Goal: Information Seeking & Learning: Learn about a topic

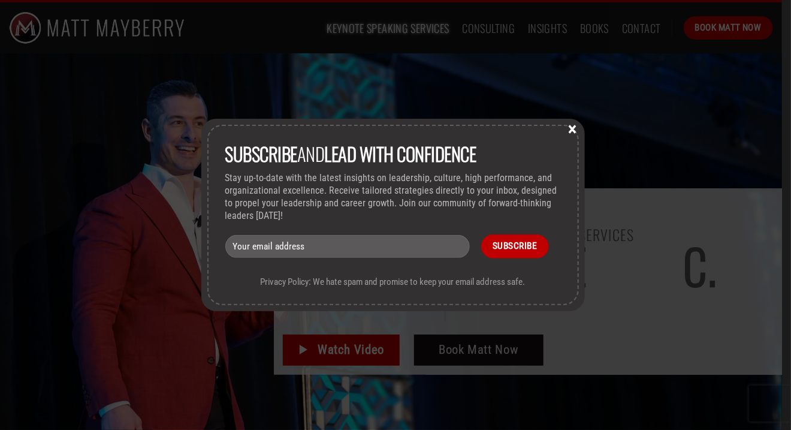
click at [578, 130] on button "×" at bounding box center [573, 128] width 18 height 11
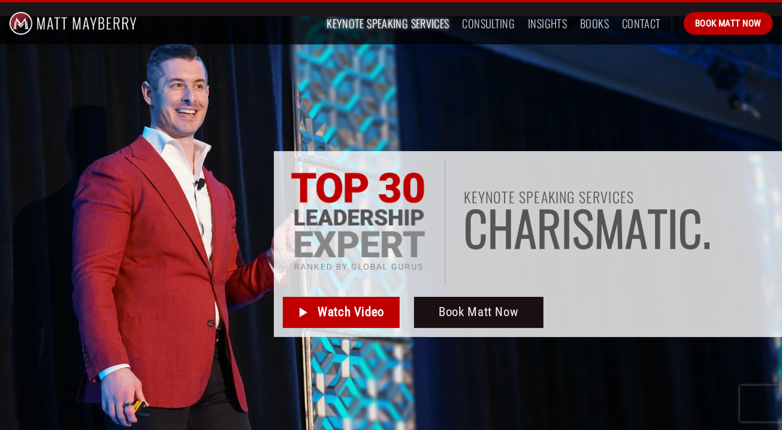
scroll to position [9, 0]
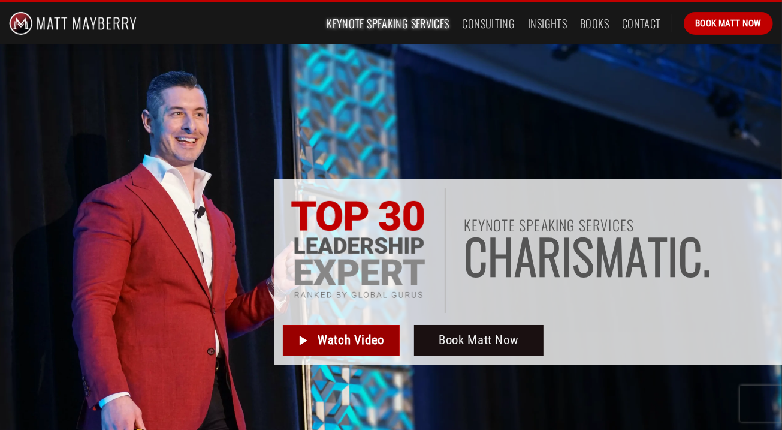
click at [312, 335] on link "Watch Video" at bounding box center [341, 340] width 117 height 31
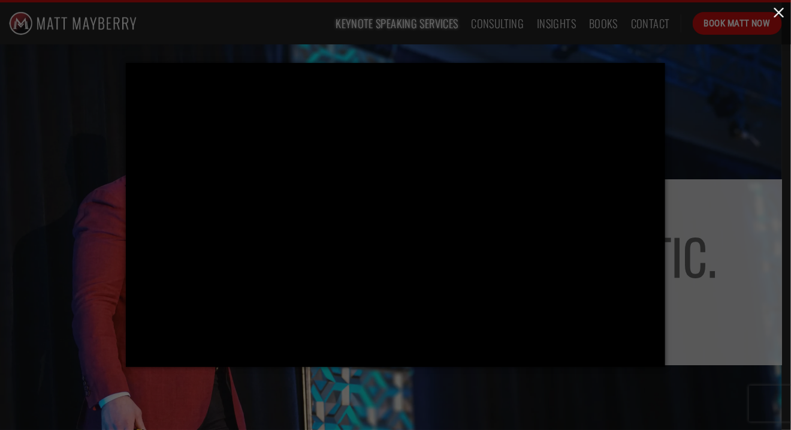
click at [778, 13] on button "button" at bounding box center [779, 12] width 24 height 24
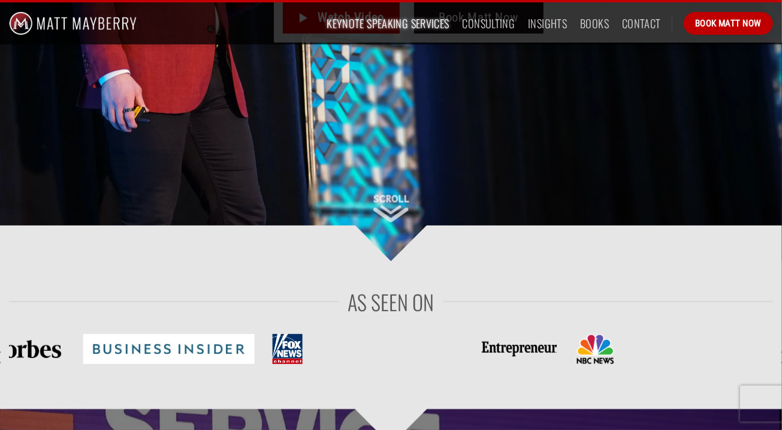
scroll to position [321, 0]
